Goal: Check status: Check status

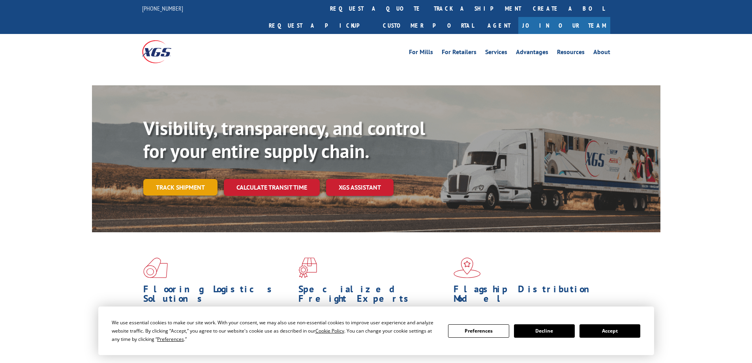
click at [172, 179] on link "Track shipment" at bounding box center [180, 187] width 74 height 17
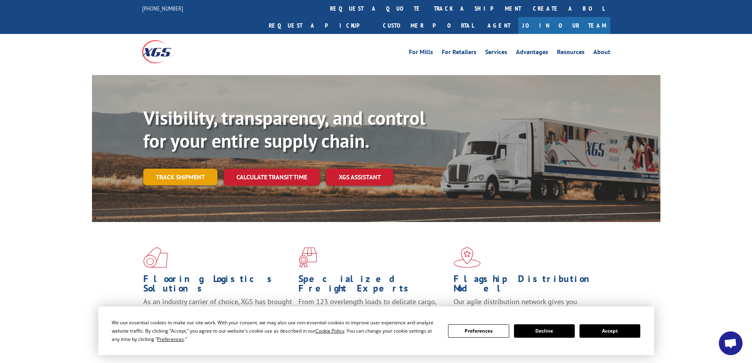
click at [195, 168] on link "Track shipment" at bounding box center [180, 176] width 74 height 17
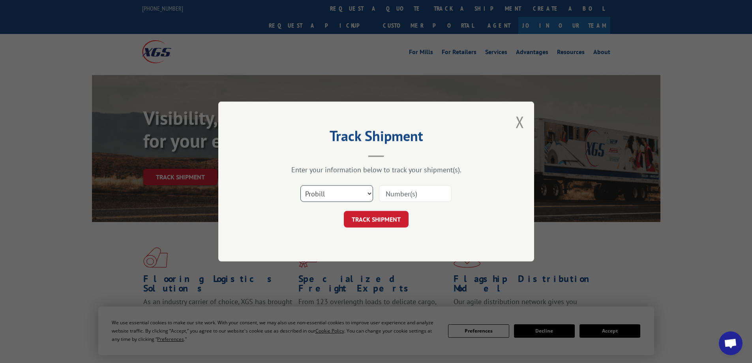
click at [341, 190] on select "Select category... Probill BOL PO" at bounding box center [336, 193] width 73 height 17
select select "bol"
click at [300, 185] on select "Select category... Probill BOL PO" at bounding box center [336, 193] width 73 height 17
click at [393, 195] on input at bounding box center [415, 193] width 73 height 17
paste input "3373419"
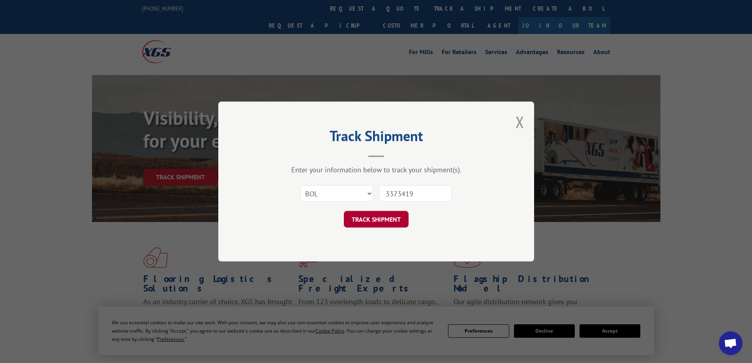
type input "3373419"
click at [388, 211] on button "TRACK SHIPMENT" at bounding box center [376, 219] width 65 height 17
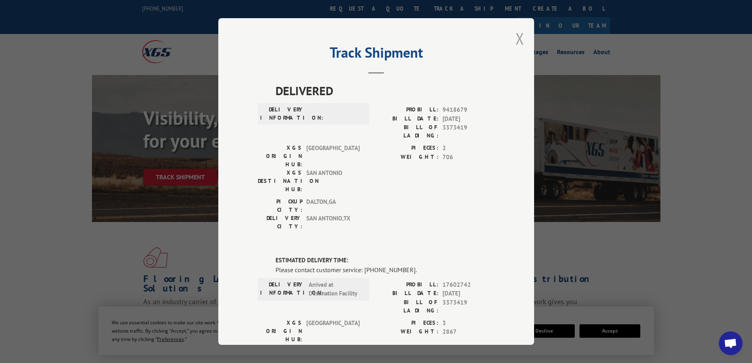
click at [519, 41] on button "Close modal" at bounding box center [519, 38] width 9 height 21
